Goal: Information Seeking & Learning: Learn about a topic

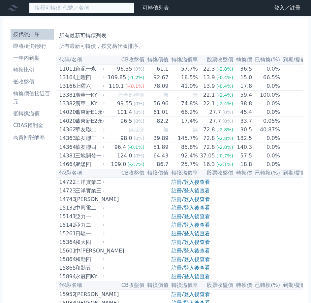
click at [57, 6] on input at bounding box center [82, 7] width 106 height 11
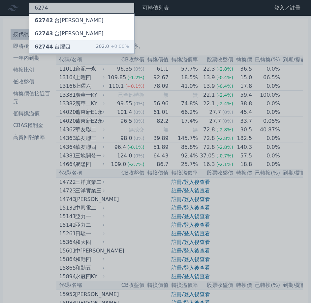
type input "6274"
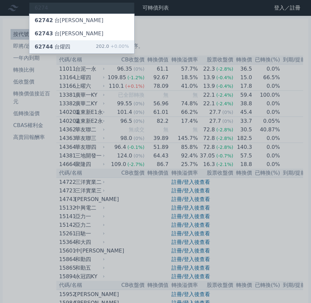
click at [64, 45] on div "62744 台[PERSON_NAME]" at bounding box center [53, 47] width 36 height 8
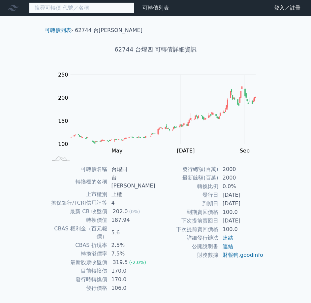
click at [74, 7] on input at bounding box center [82, 7] width 106 height 11
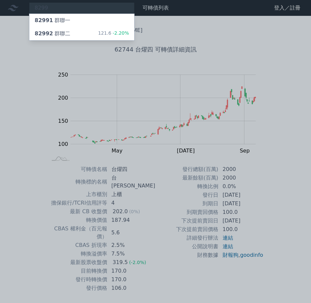
click at [51, 4] on div at bounding box center [155, 151] width 311 height 303
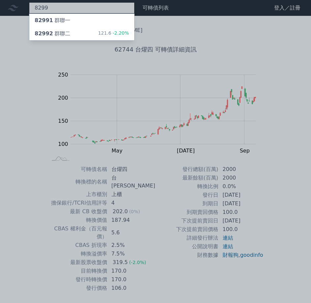
click at [49, 6] on div "8299 82991 群聯一 82992 群聯二 121.6 -2.20%" at bounding box center [82, 7] width 106 height 11
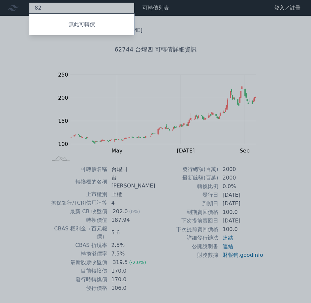
type input "8"
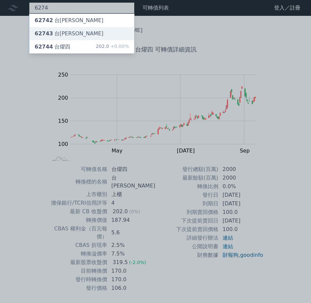
type input "6274"
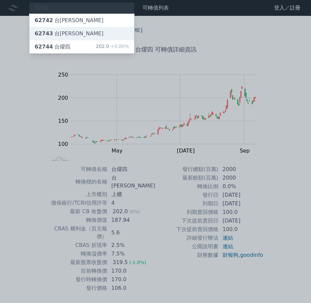
click at [59, 32] on div "62743 台[PERSON_NAME]" at bounding box center [69, 34] width 69 height 8
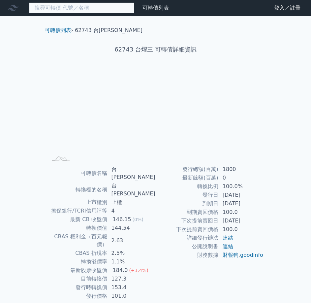
click at [68, 4] on input at bounding box center [82, 7] width 106 height 11
click at [59, 12] on input at bounding box center [82, 7] width 106 height 11
click at [57, 6] on input at bounding box center [82, 7] width 106 height 11
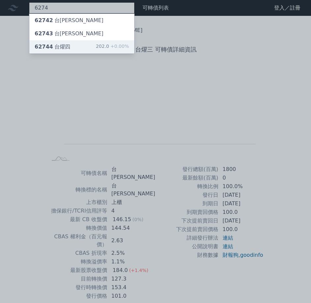
type input "6274"
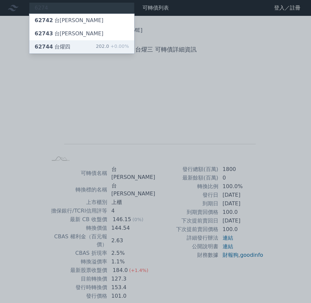
click at [53, 44] on div "62744 台[PERSON_NAME]" at bounding box center [53, 47] width 36 height 8
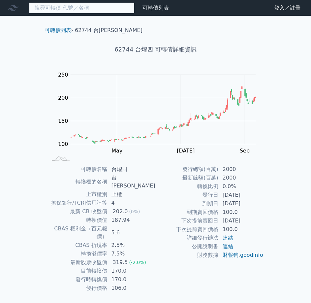
click at [49, 9] on input at bounding box center [82, 7] width 106 height 11
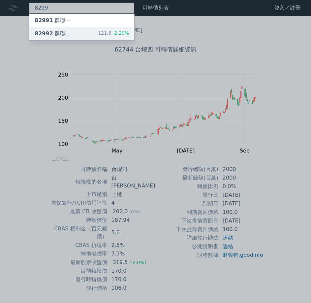
type input "8299"
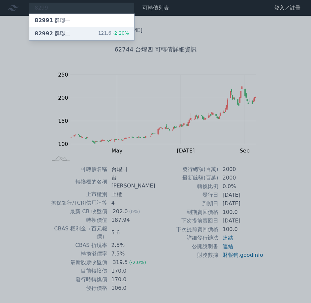
click at [45, 34] on span "82992" at bounding box center [44, 33] width 18 height 6
